Goal: Contribute content: Add original content to the website for others to see

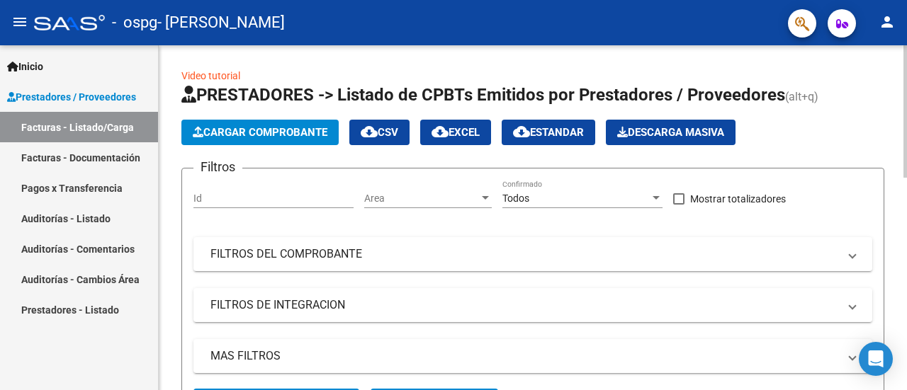
scroll to position [354, 0]
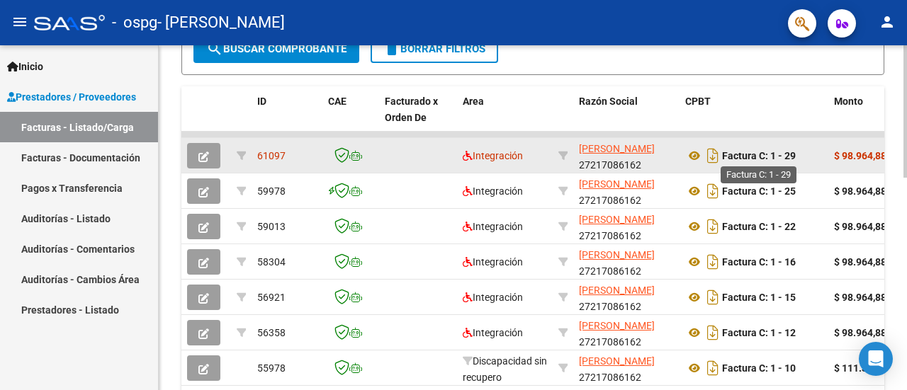
drag, startPoint x: 645, startPoint y: 159, endPoint x: 787, endPoint y: 157, distance: 142.4
click at [869, 157] on strong "$ 98.964,88" at bounding box center [860, 155] width 52 height 11
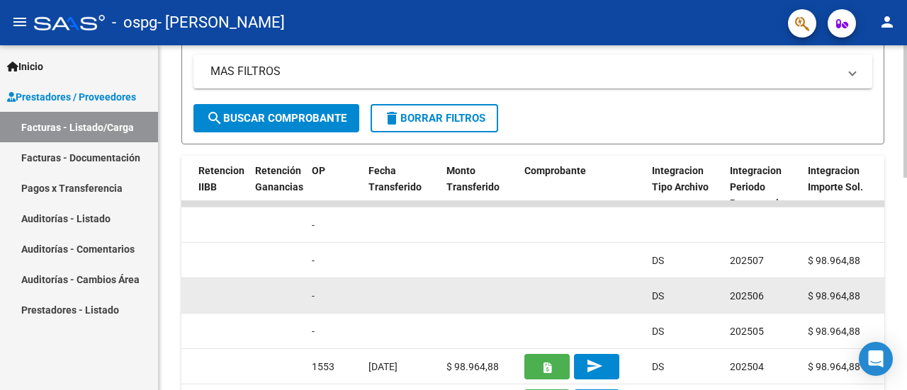
scroll to position [268, 0]
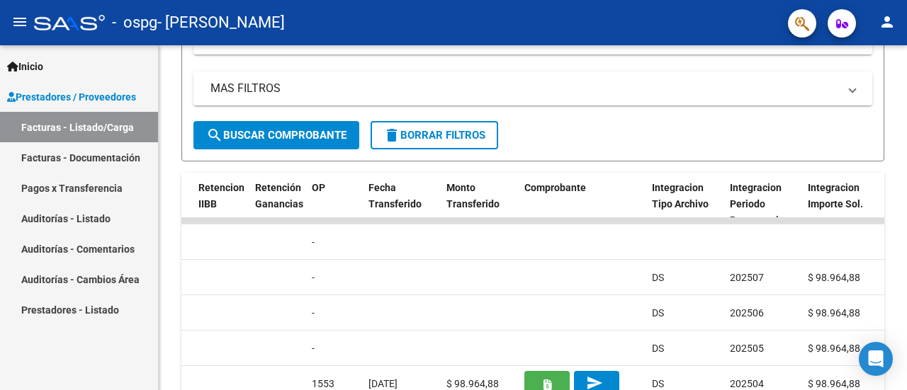
click at [55, 159] on link "Facturas - Documentación" at bounding box center [79, 157] width 158 height 30
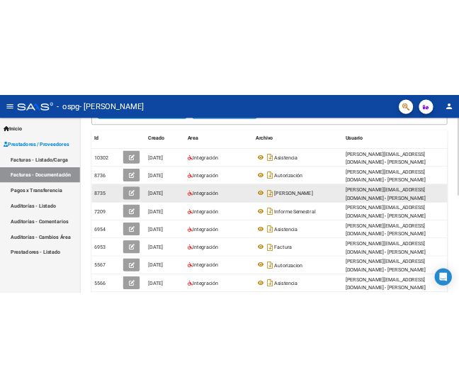
scroll to position [197, 0]
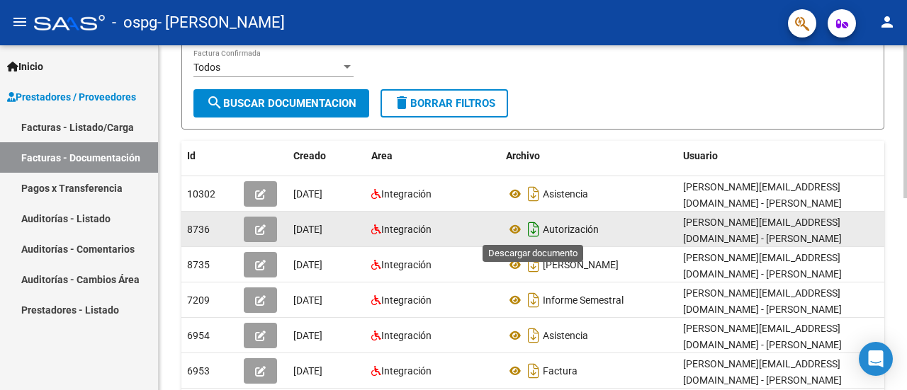
click at [533, 232] on icon "Descargar documento" at bounding box center [533, 229] width 18 height 23
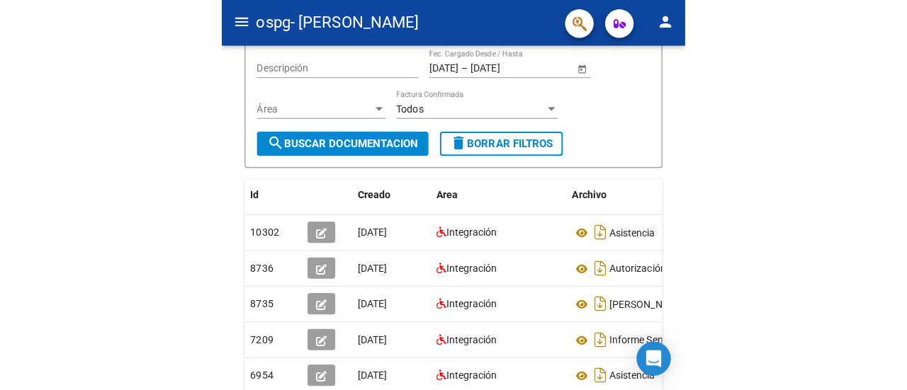
scroll to position [145, 0]
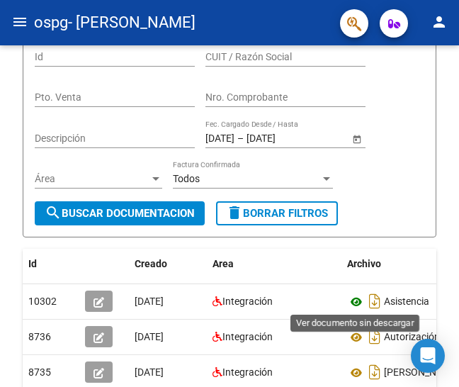
click at [363, 301] on icon at bounding box center [356, 301] width 18 height 17
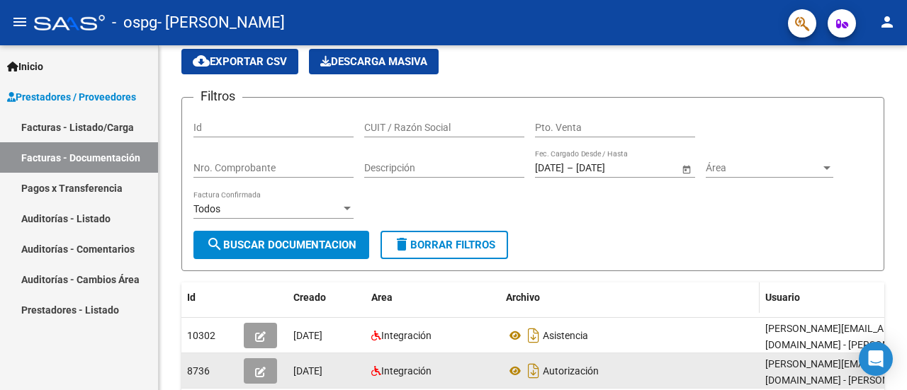
scroll to position [126, 0]
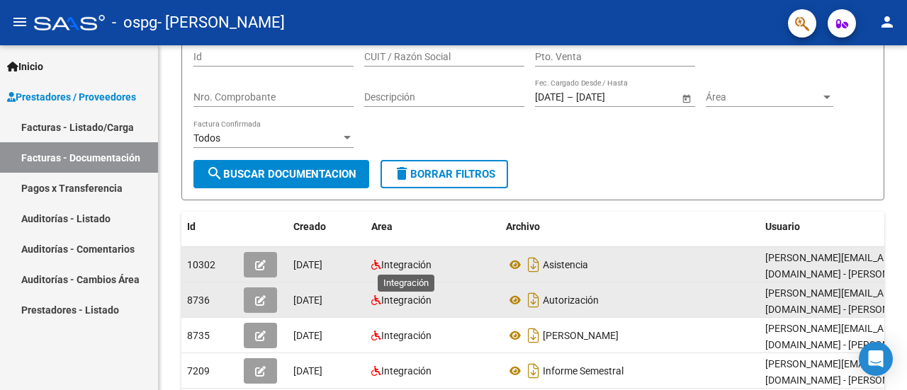
click at [392, 266] on span "Integración" at bounding box center [406, 264] width 50 height 11
click at [254, 260] on button "button" at bounding box center [260, 265] width 33 height 26
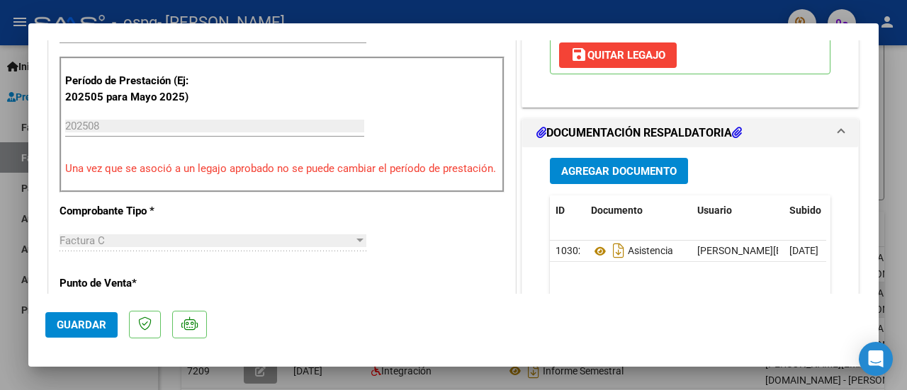
scroll to position [425, 0]
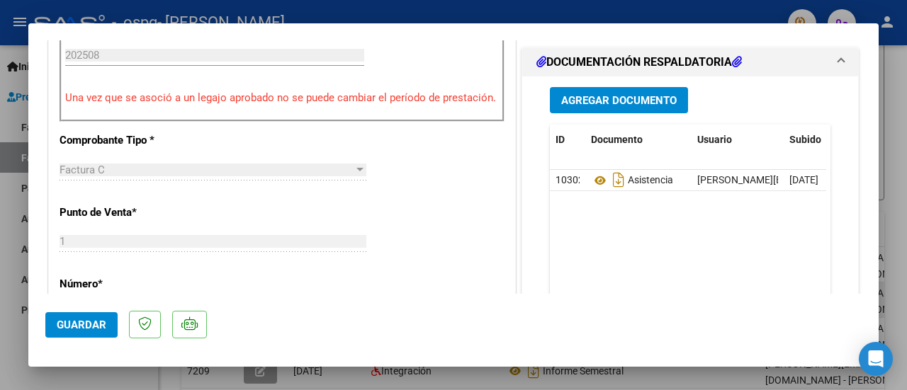
click at [616, 94] on span "Agregar Documento" at bounding box center [618, 100] width 115 height 13
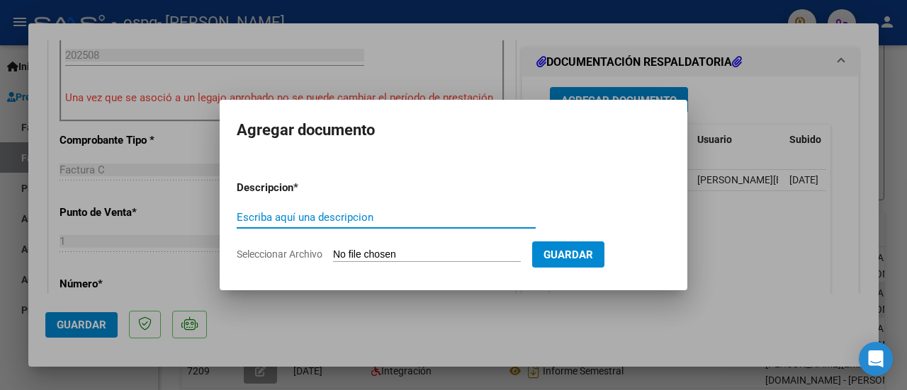
click at [287, 213] on input "Escriba aquí una descripcion" at bounding box center [386, 217] width 299 height 13
type input "a"
type input "Autorizacio"
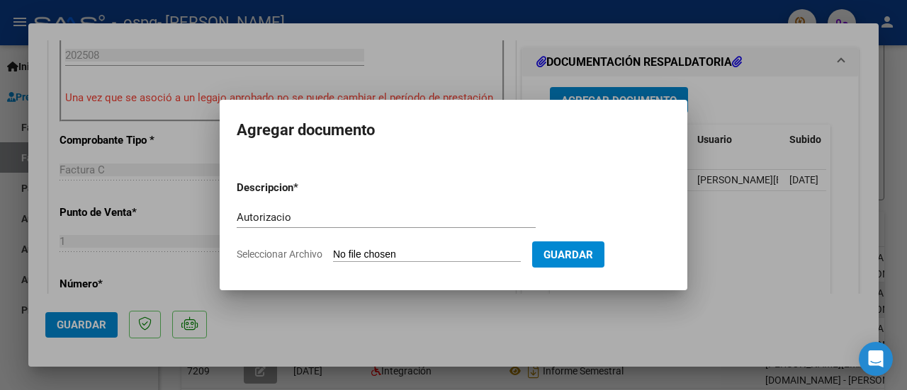
click at [437, 258] on input "Seleccionar Archivo" at bounding box center [427, 255] width 188 height 13
type input "C:\fakepath\AUTORIZACION lopez.jpeg"
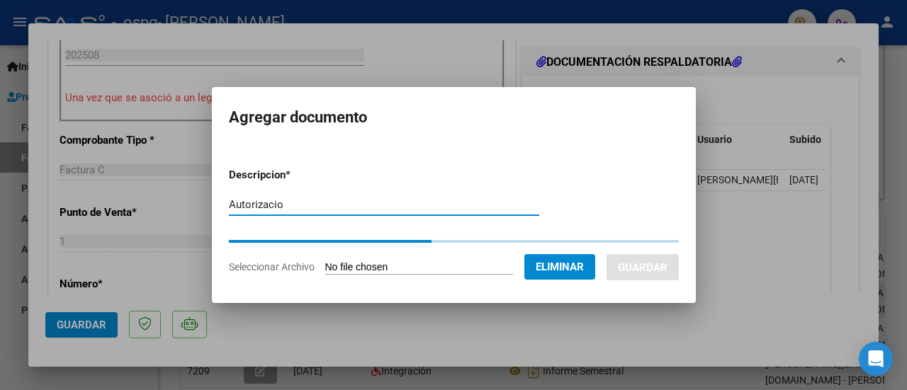
click at [269, 201] on input "Autorizacio" at bounding box center [384, 204] width 310 height 13
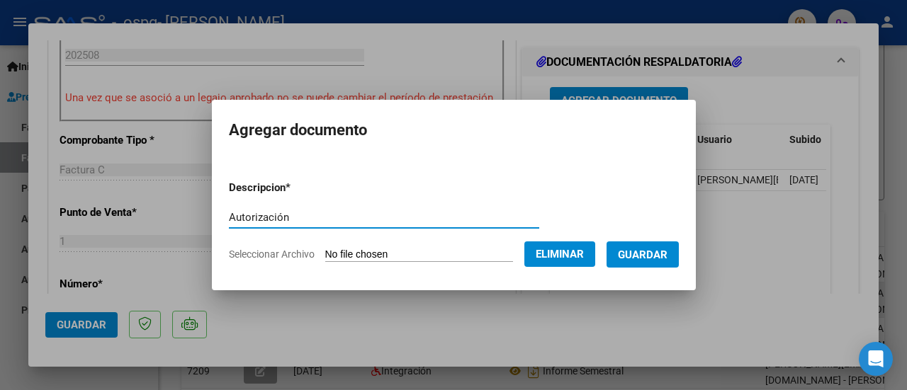
type input "Autorización"
click at [662, 257] on span "Guardar" at bounding box center [643, 255] width 50 height 13
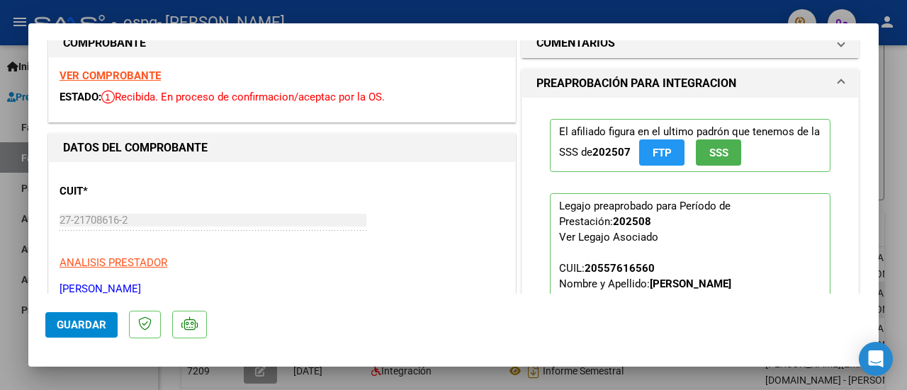
scroll to position [0, 0]
